Goal: Contribute content

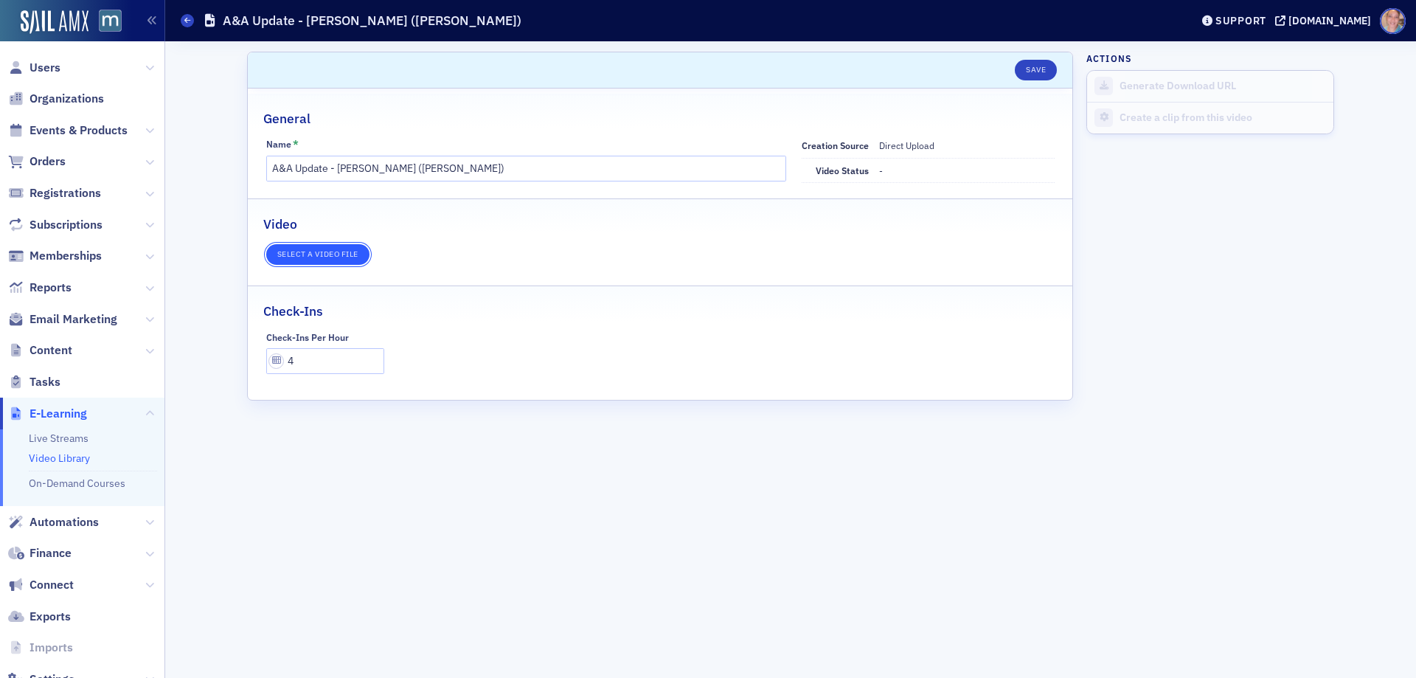
click at [321, 246] on button "Select a video file" at bounding box center [317, 254] width 103 height 21
